Goal: Information Seeking & Learning: Learn about a topic

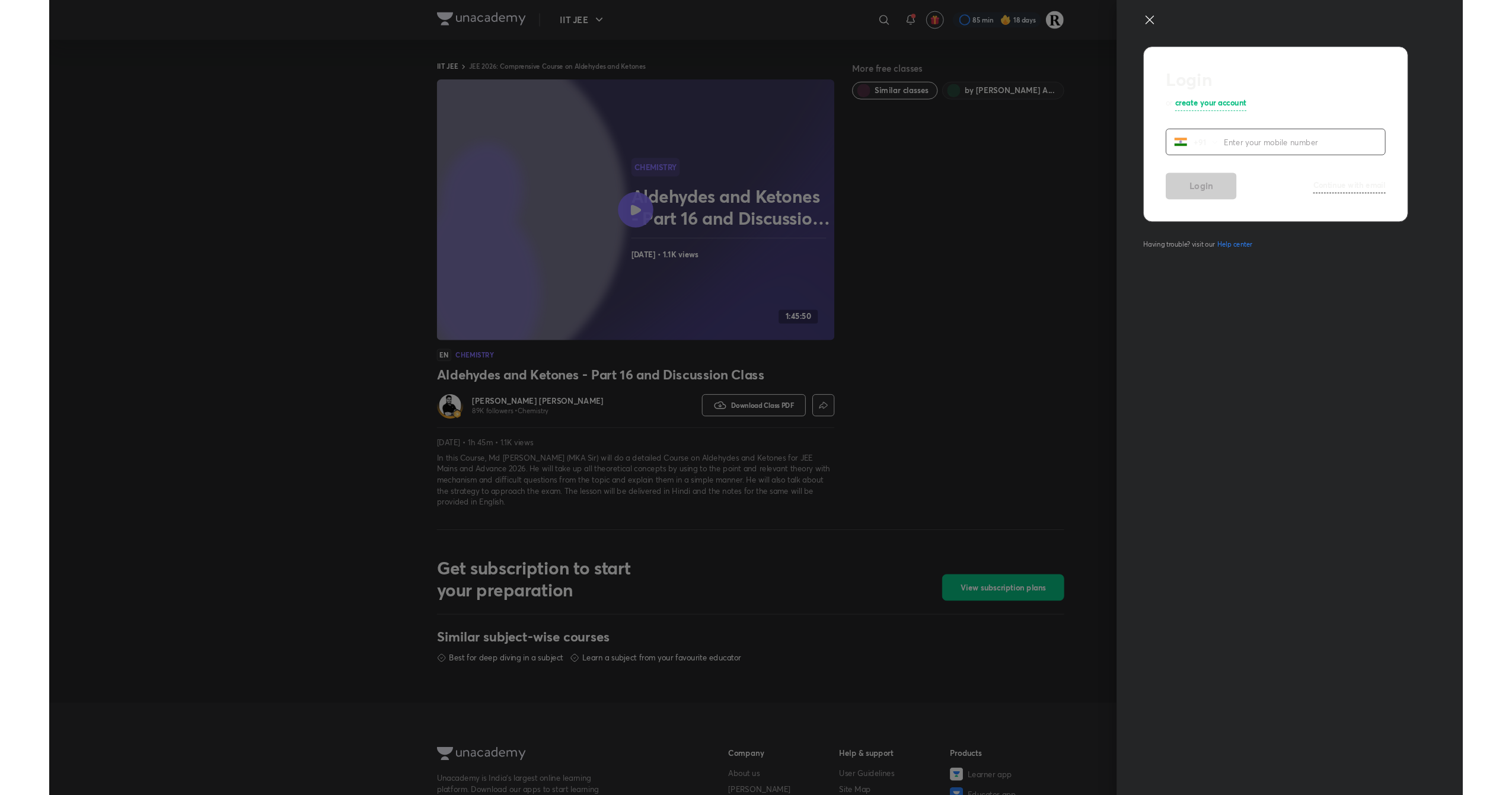
scroll to position [297, 0]
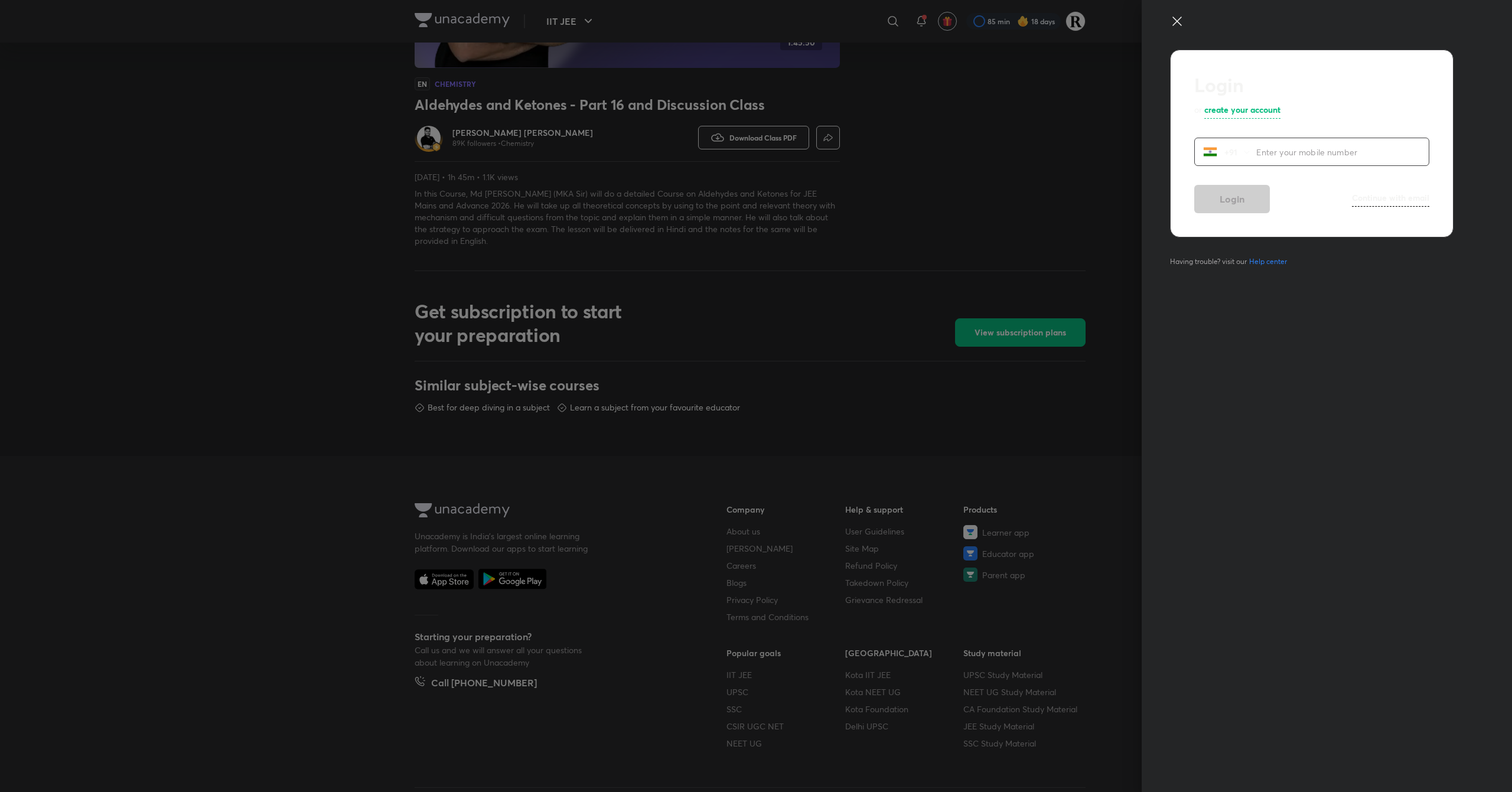
click at [1178, 17] on icon at bounding box center [1177, 21] width 14 height 14
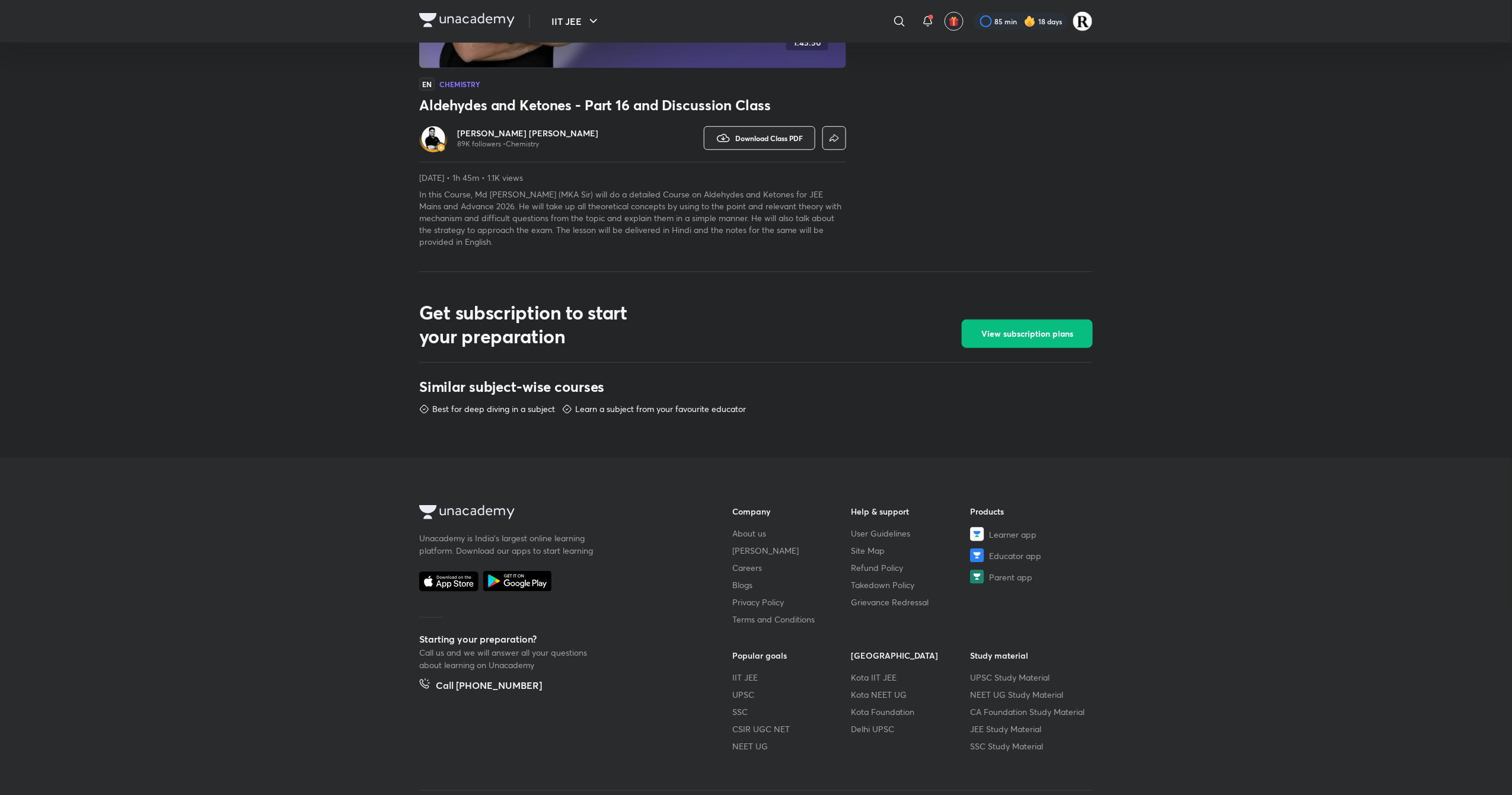
scroll to position [0, 0]
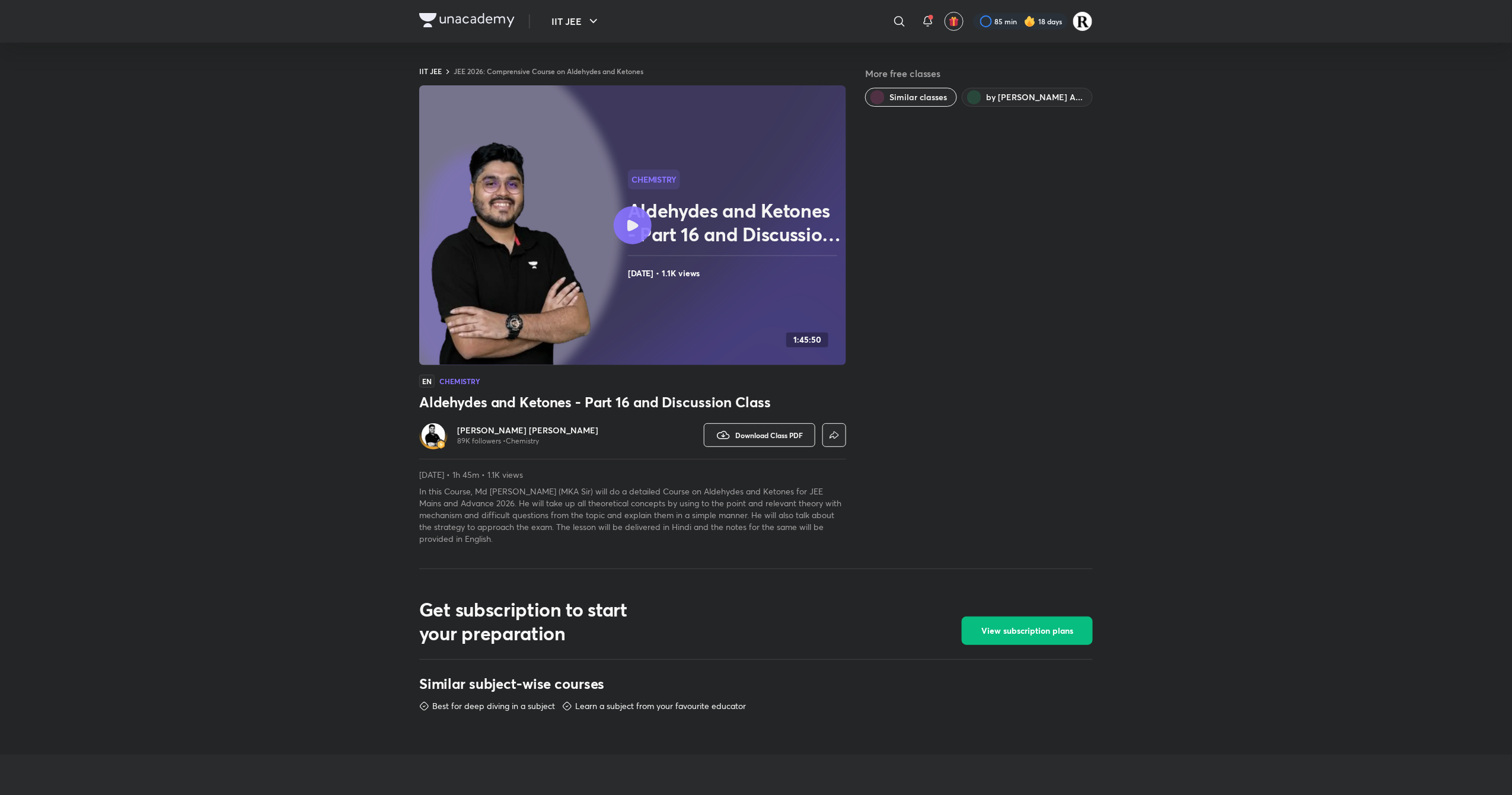
click at [474, 427] on h6 "[PERSON_NAME] [PERSON_NAME]" at bounding box center [527, 430] width 141 height 12
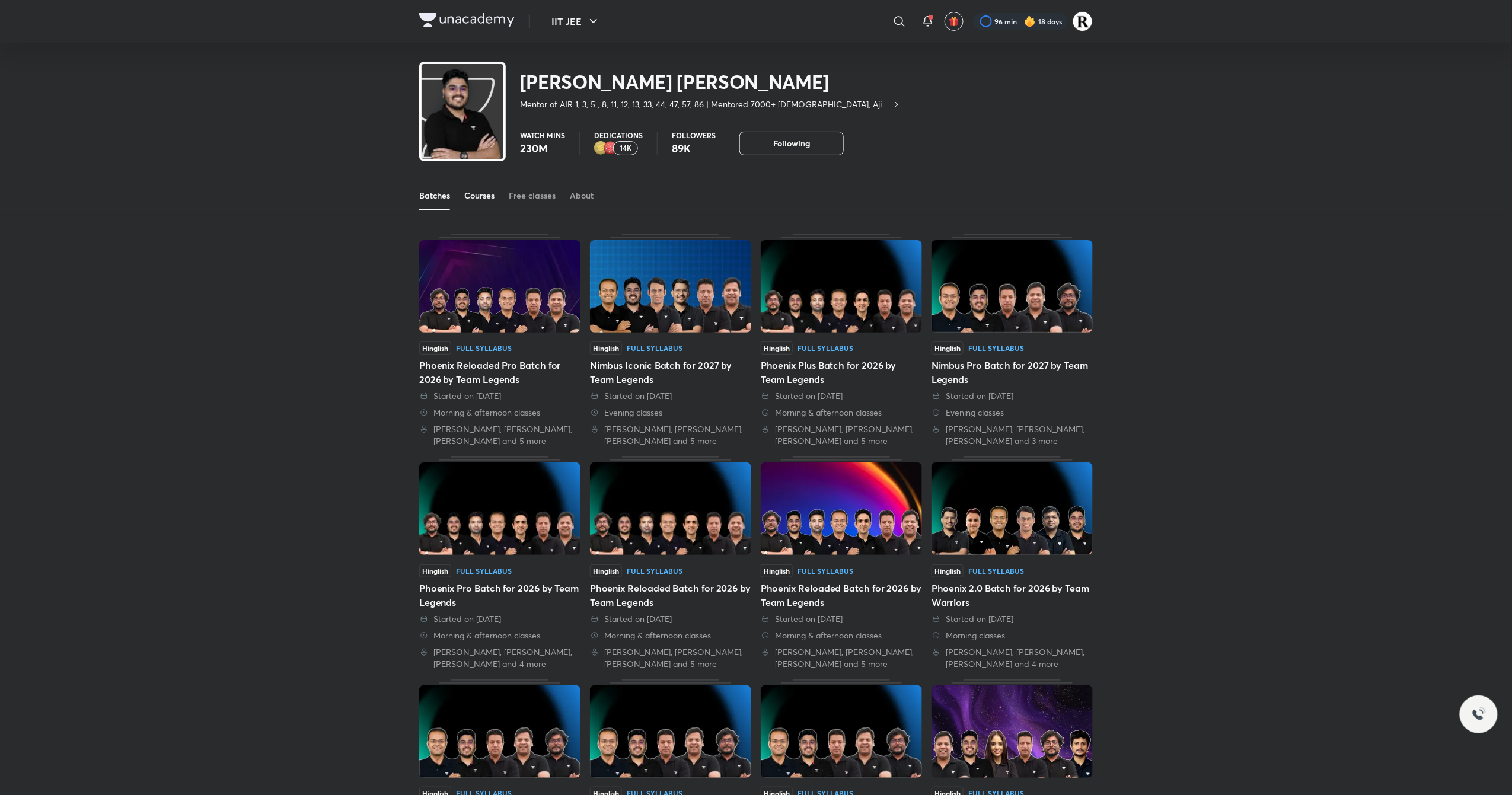
click at [482, 183] on link "Courses" at bounding box center [479, 196] width 30 height 29
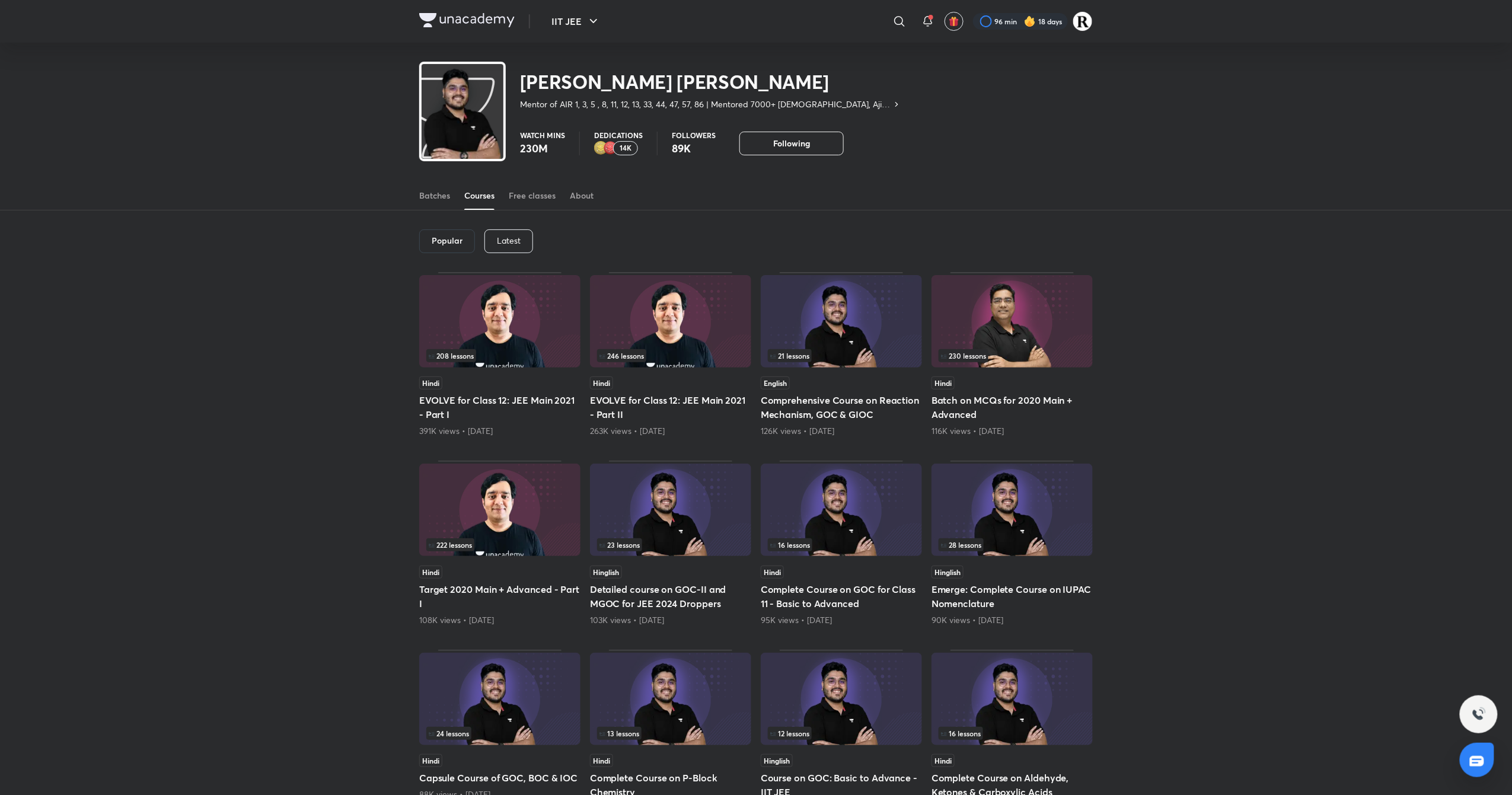
click at [504, 240] on p "Latest" at bounding box center [508, 241] width 24 height 10
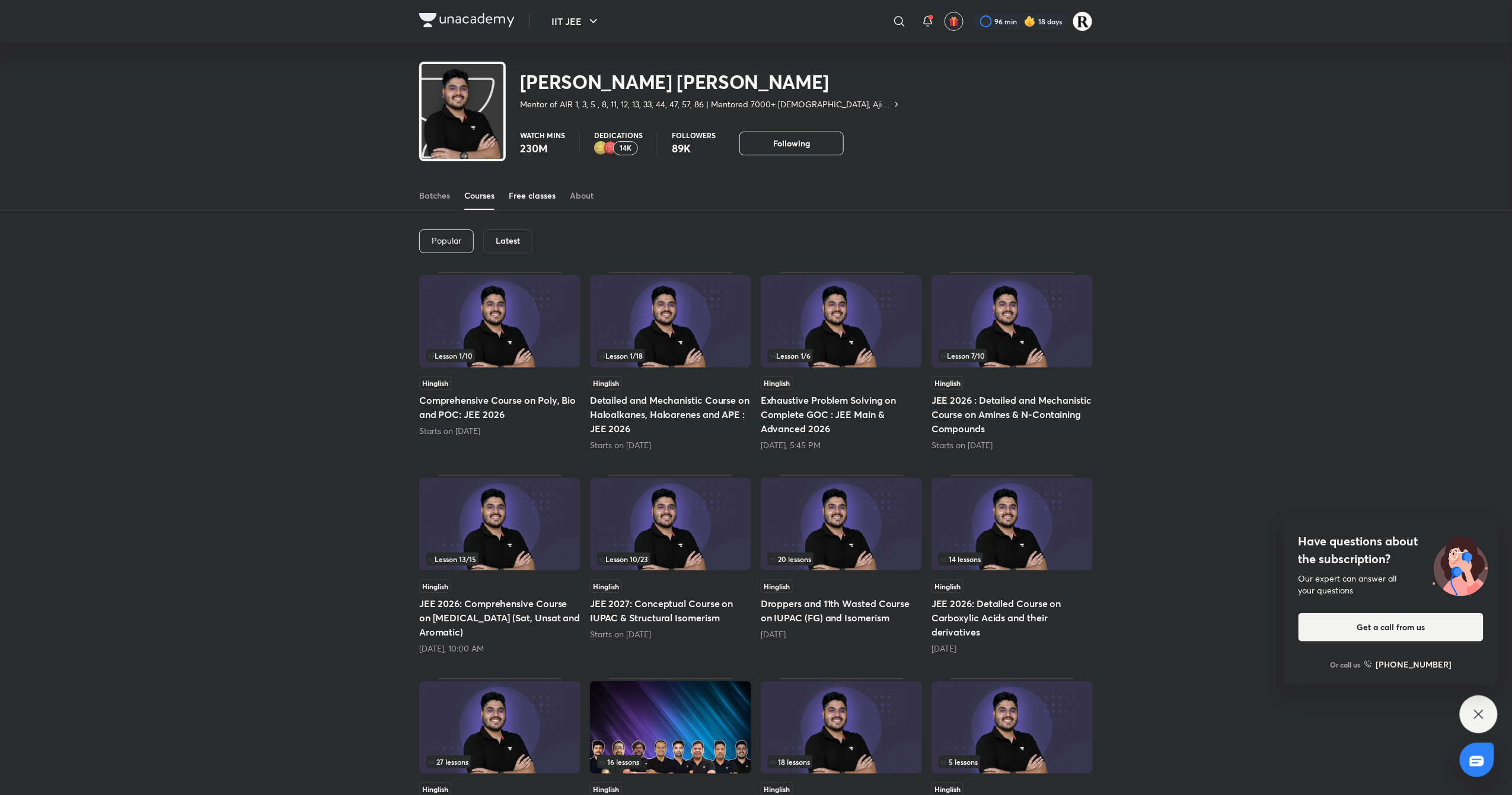
click at [551, 193] on div "Free classes" at bounding box center [532, 195] width 47 height 12
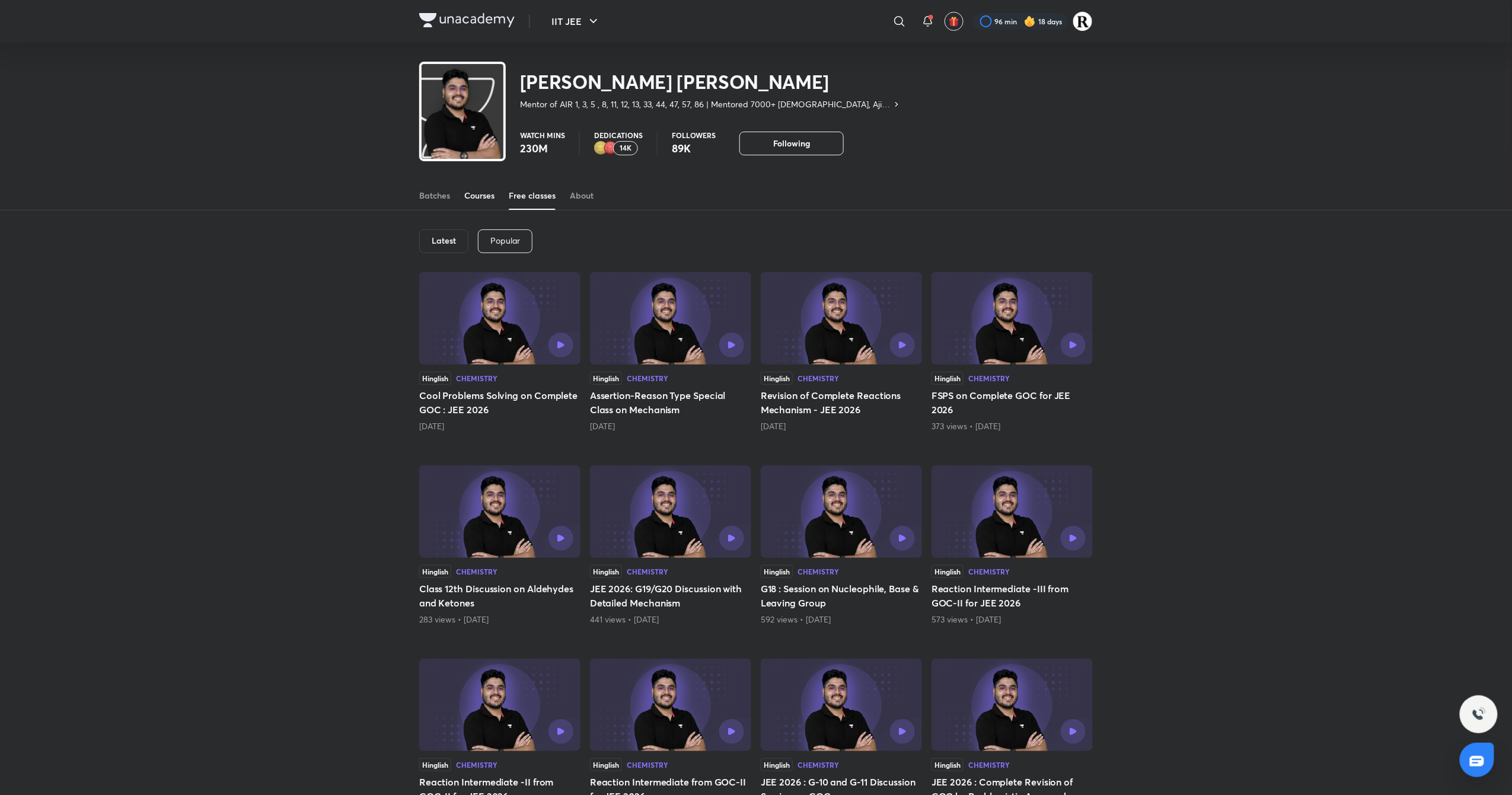
click at [484, 201] on div "Courses" at bounding box center [479, 195] width 30 height 12
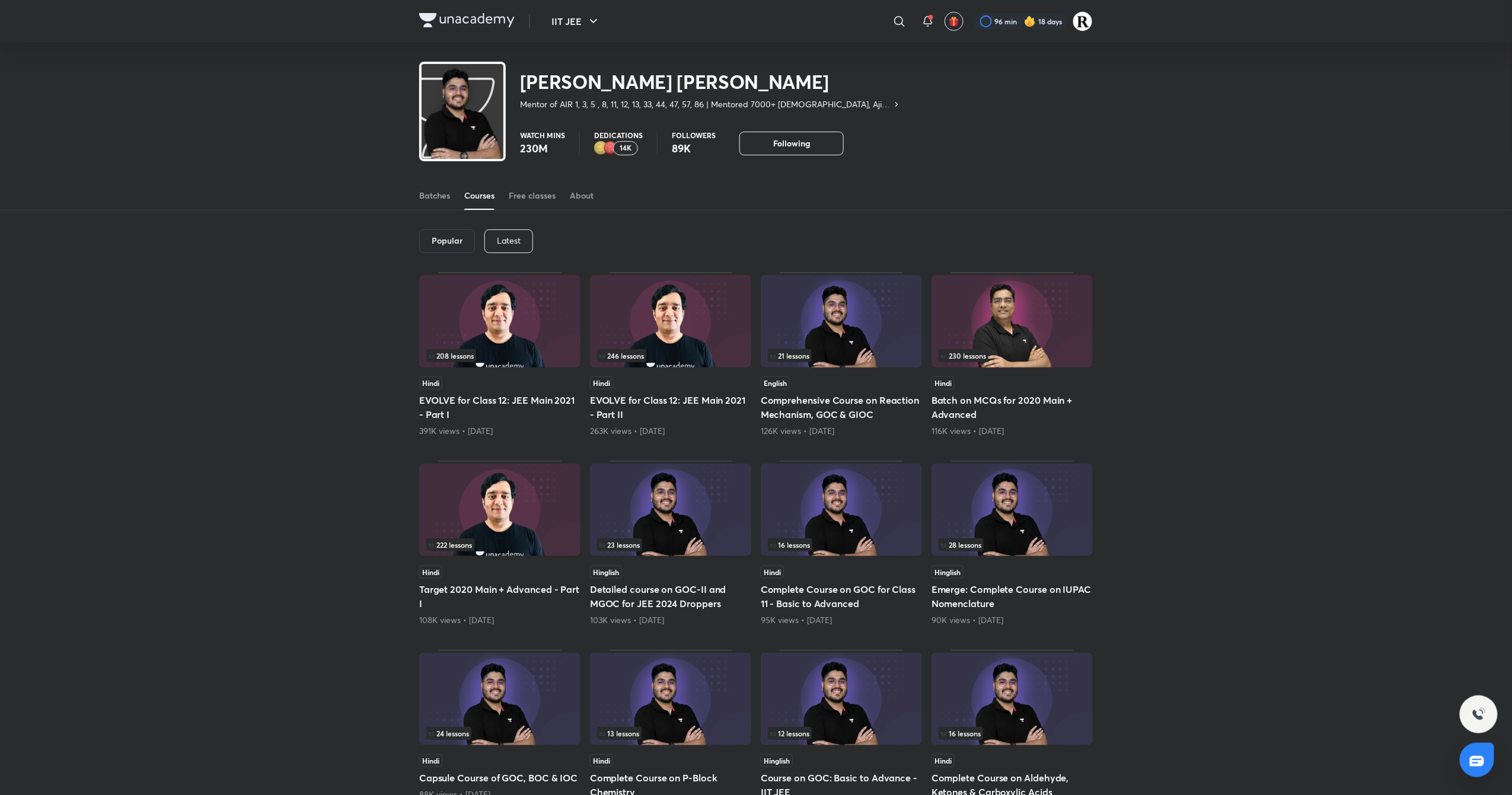
click at [525, 240] on div "Latest" at bounding box center [508, 241] width 48 height 24
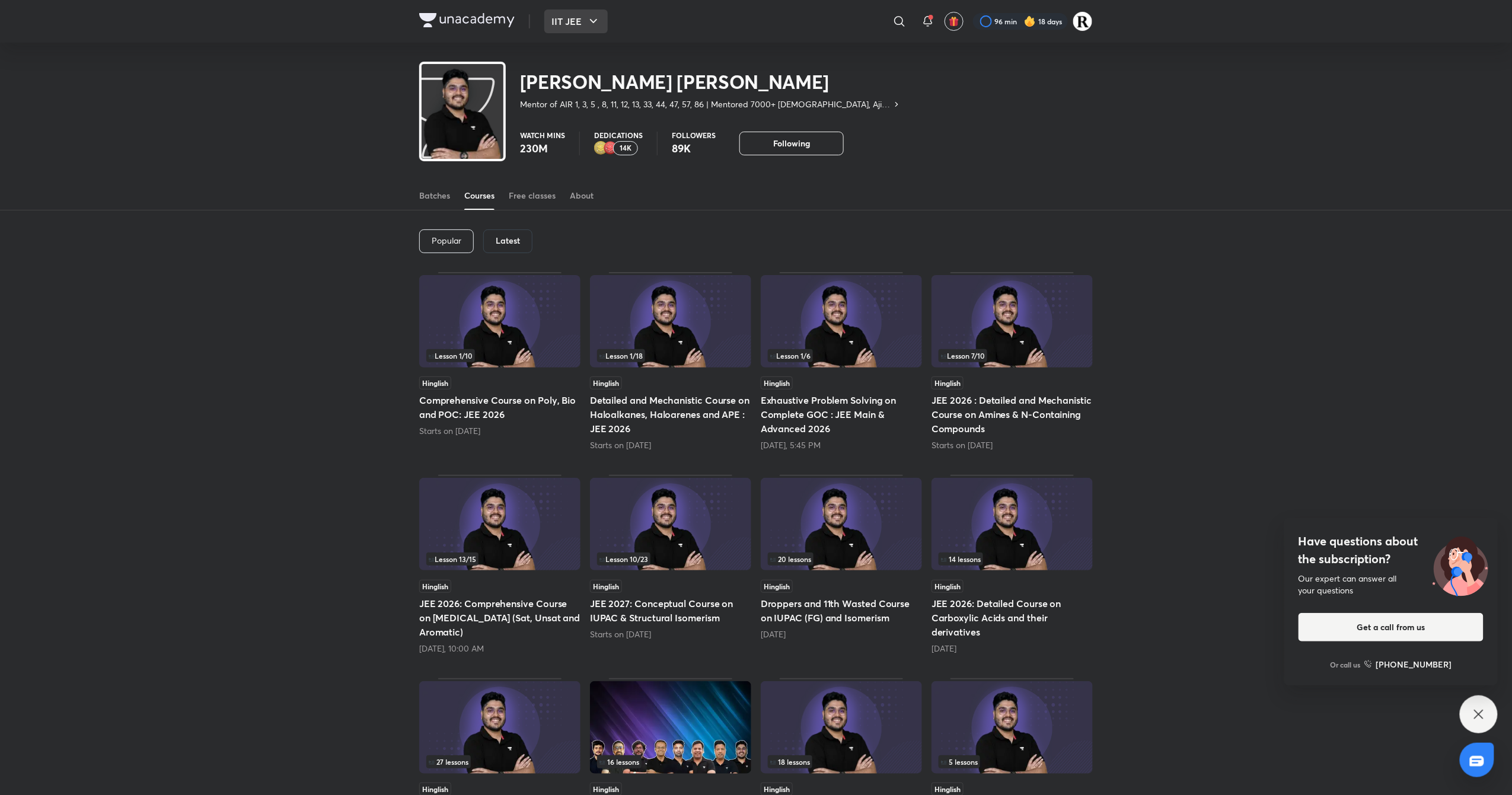
click at [560, 21] on button "IIT JEE" at bounding box center [576, 21] width 63 height 24
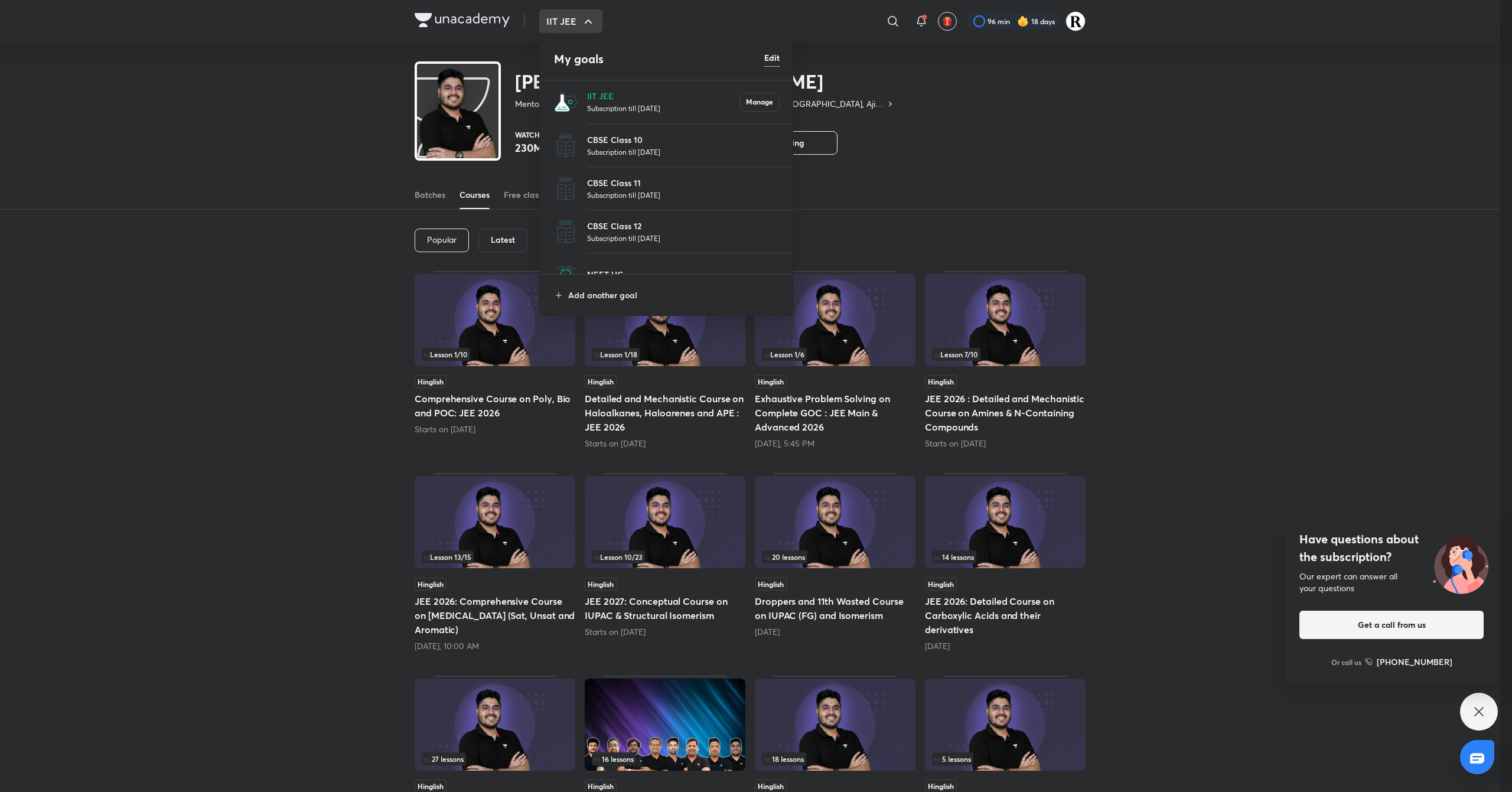
click at [600, 105] on p "Subscription till [DATE]" at bounding box center [663, 107] width 153 height 12
